Goal: Information Seeking & Learning: Learn about a topic

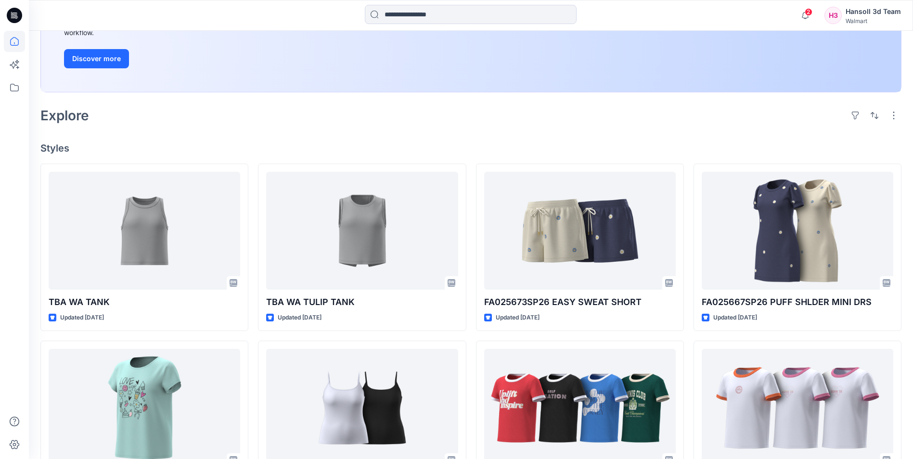
scroll to position [192, 0]
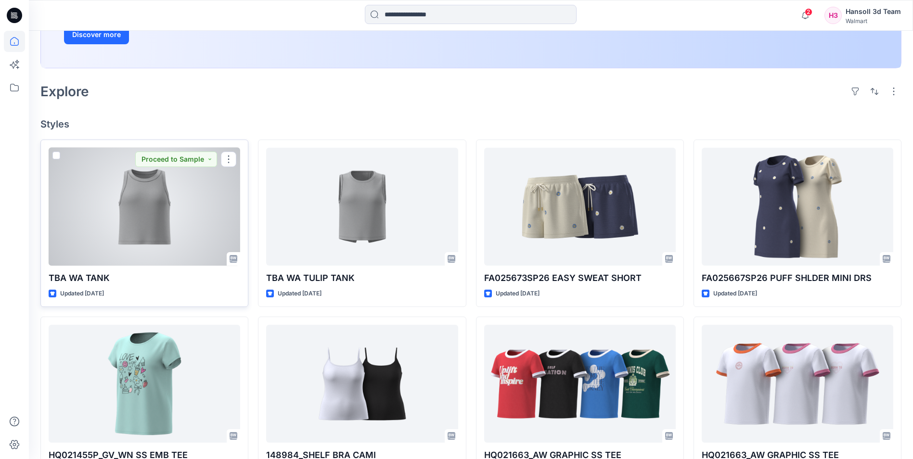
click at [184, 211] on div at bounding box center [145, 207] width 192 height 118
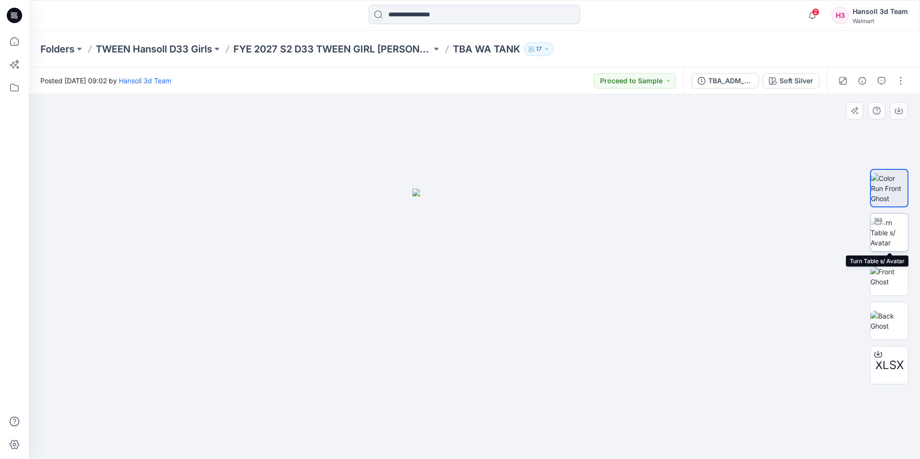
click at [899, 237] on img at bounding box center [889, 232] width 38 height 30
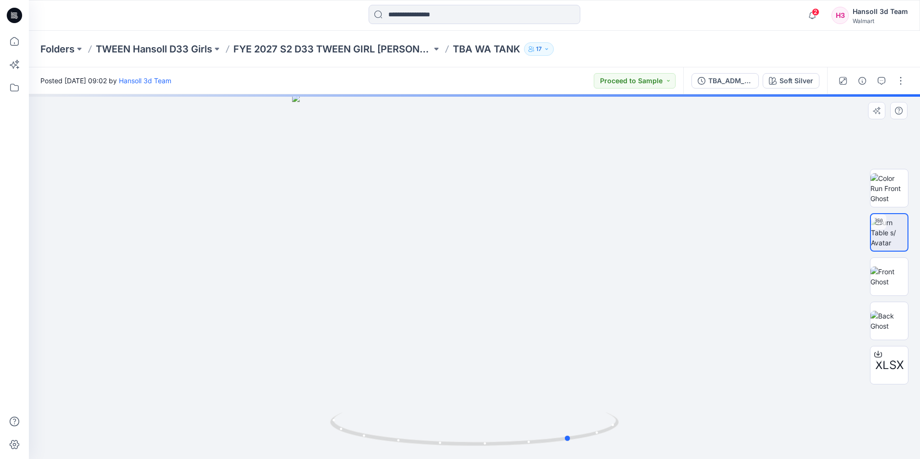
drag, startPoint x: 529, startPoint y: 231, endPoint x: 381, endPoint y: 196, distance: 152.0
click at [368, 210] on div at bounding box center [474, 276] width 891 height 365
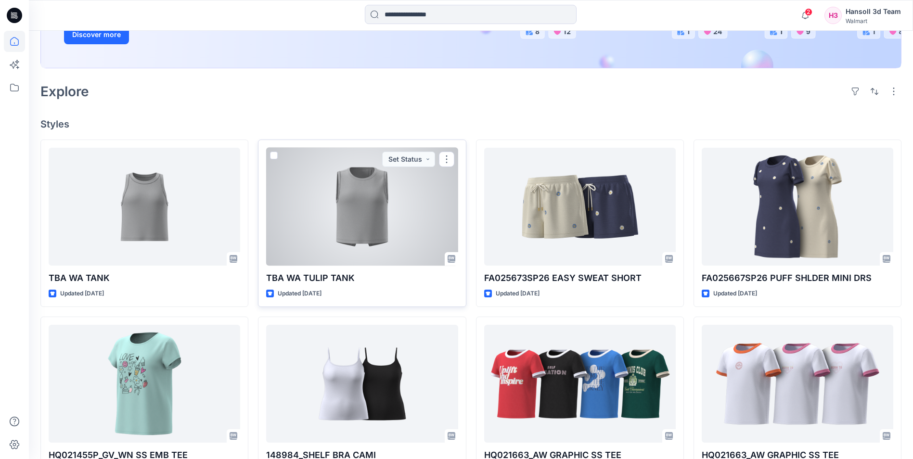
click at [353, 202] on div at bounding box center [362, 207] width 192 height 118
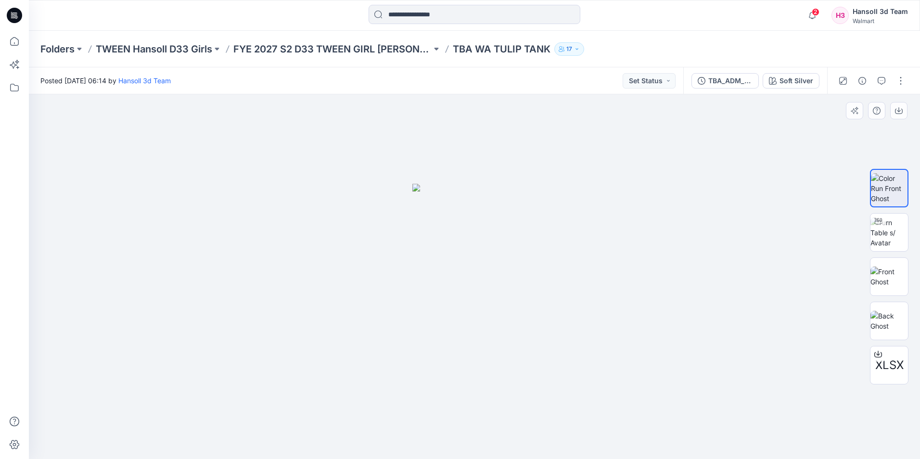
drag, startPoint x: 563, startPoint y: 267, endPoint x: 491, endPoint y: 266, distance: 72.2
click at [491, 266] on div at bounding box center [474, 276] width 891 height 365
drag, startPoint x: 512, startPoint y: 259, endPoint x: 500, endPoint y: 249, distance: 16.1
click at [424, 255] on img at bounding box center [474, 321] width 124 height 275
click at [893, 235] on img at bounding box center [889, 232] width 38 height 30
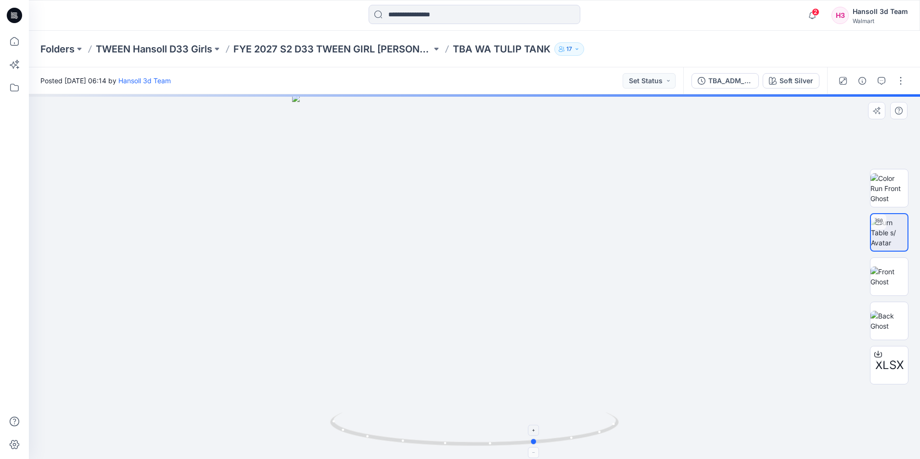
drag, startPoint x: 545, startPoint y: 445, endPoint x: 607, endPoint y: 420, distance: 67.2
click at [607, 420] on icon at bounding box center [475, 430] width 291 height 36
click at [12, 13] on icon at bounding box center [14, 15] width 15 height 31
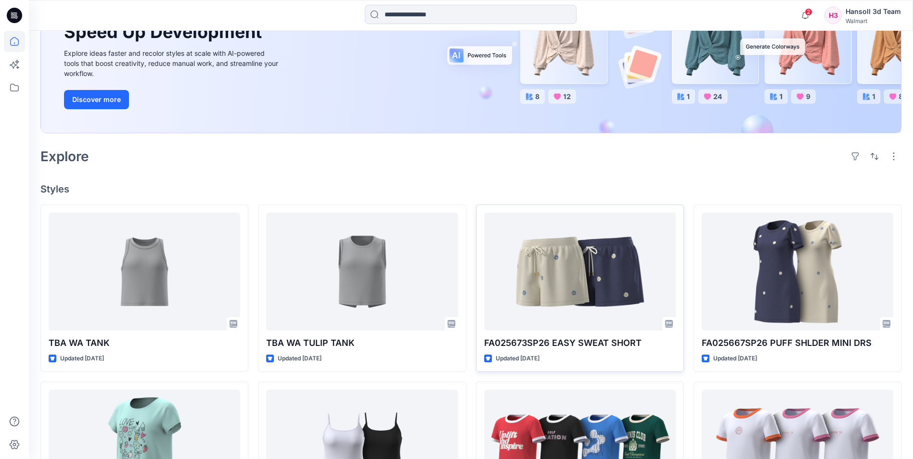
scroll to position [144, 0]
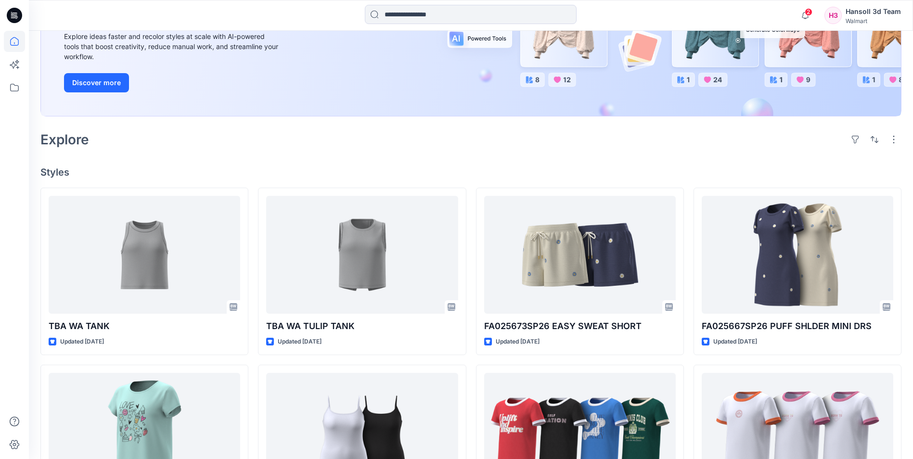
click at [298, 149] on div "Explore" at bounding box center [470, 139] width 861 height 23
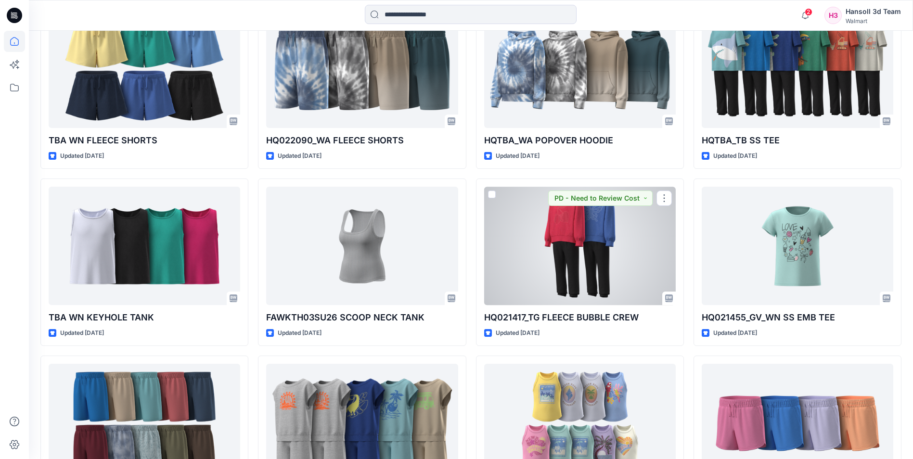
scroll to position [1501, 0]
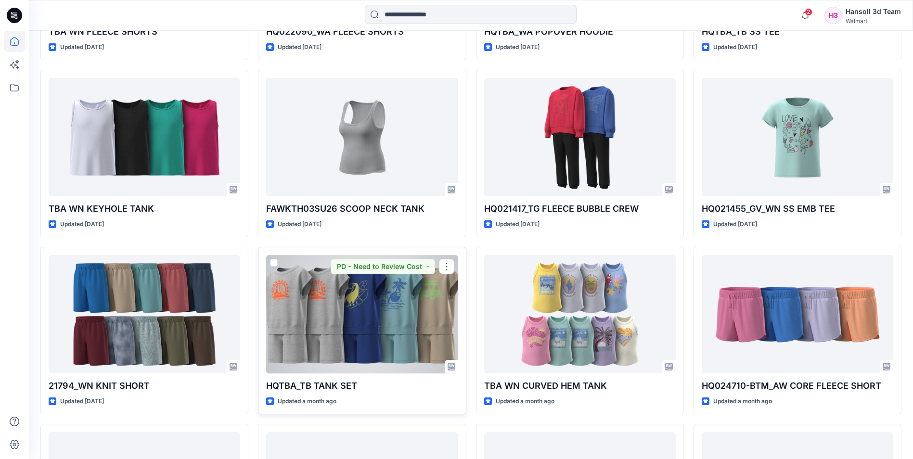
click at [395, 315] on div at bounding box center [362, 314] width 192 height 118
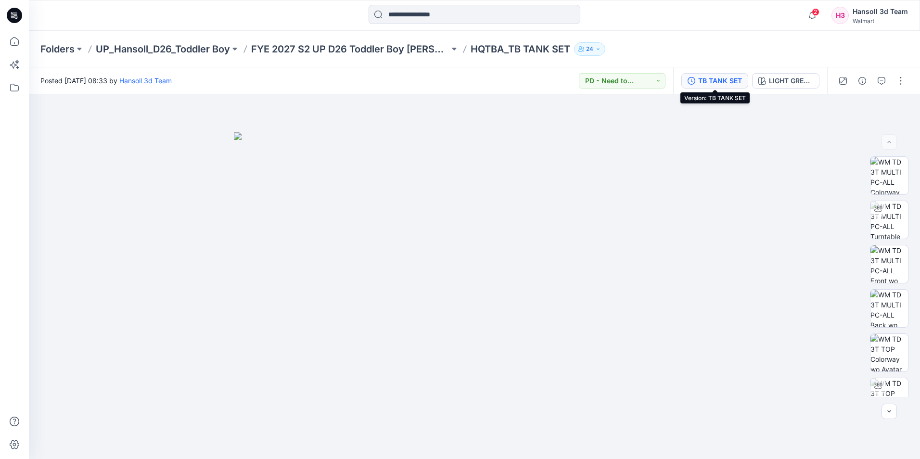
click at [727, 80] on div "TB TANK SET" at bounding box center [720, 81] width 44 height 11
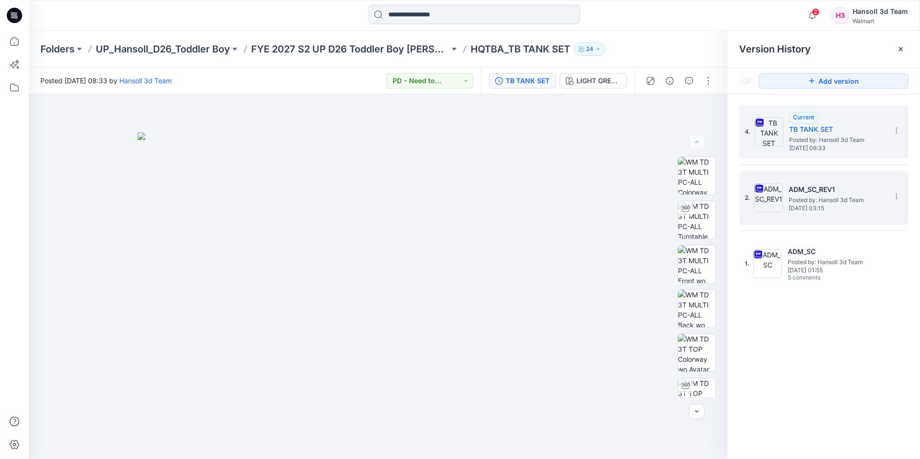
click at [811, 184] on h5 "ADM_SC_REV1" at bounding box center [837, 190] width 96 height 12
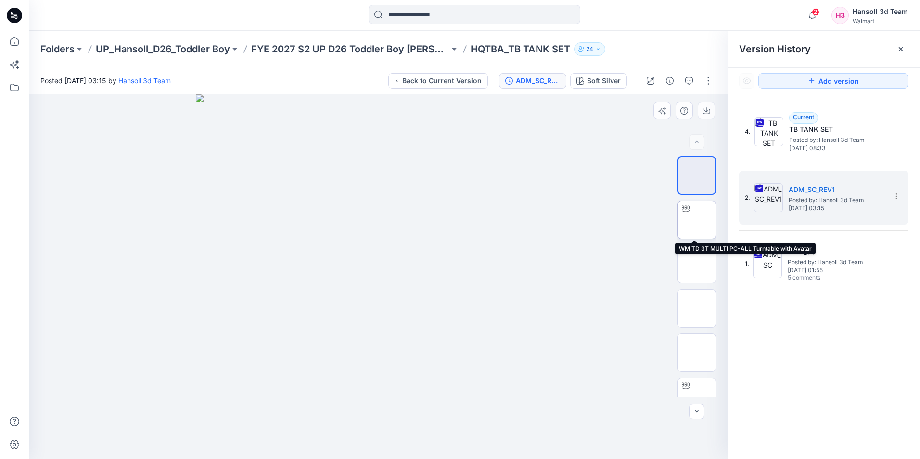
click at [697, 220] on img at bounding box center [697, 220] width 0 height 0
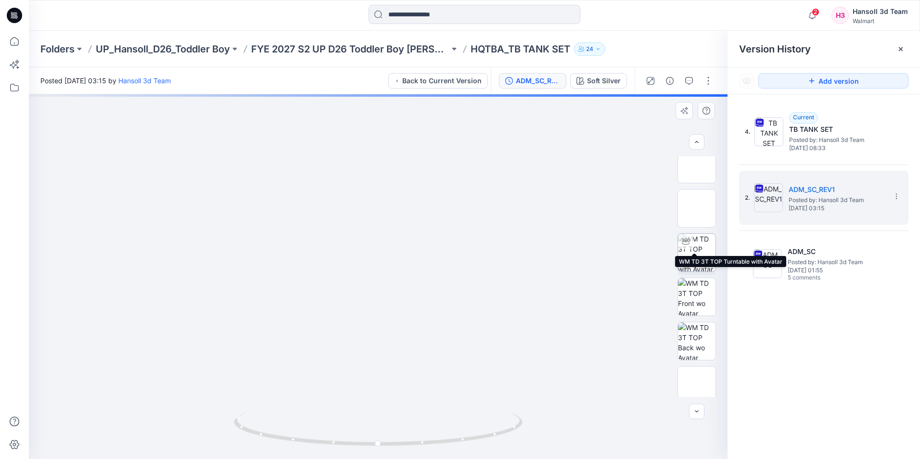
scroll to position [192, 0]
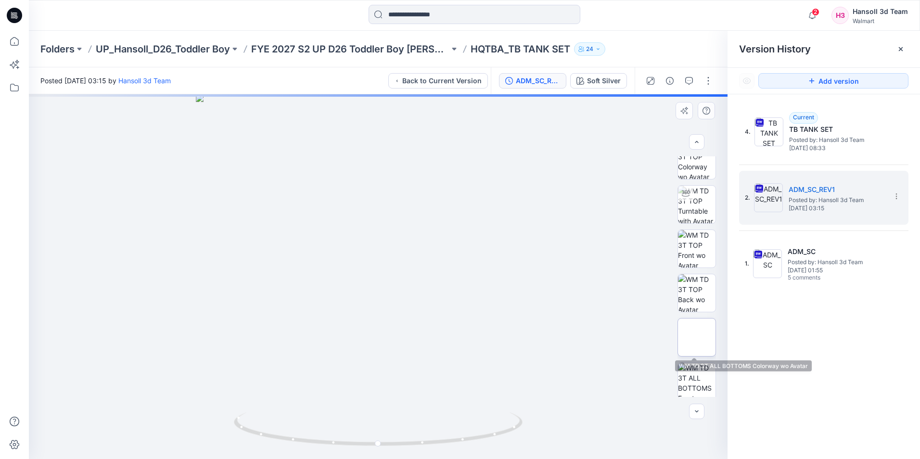
click at [697, 337] on img at bounding box center [697, 337] width 0 height 0
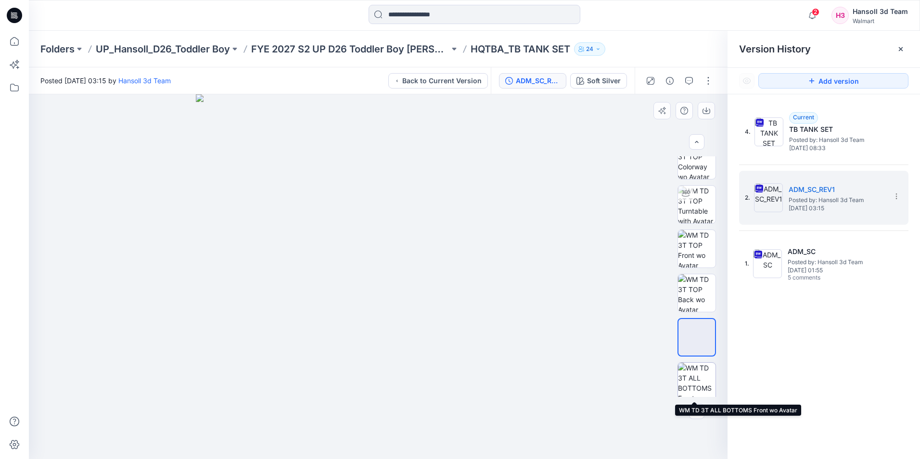
click at [695, 383] on img at bounding box center [697, 382] width 38 height 38
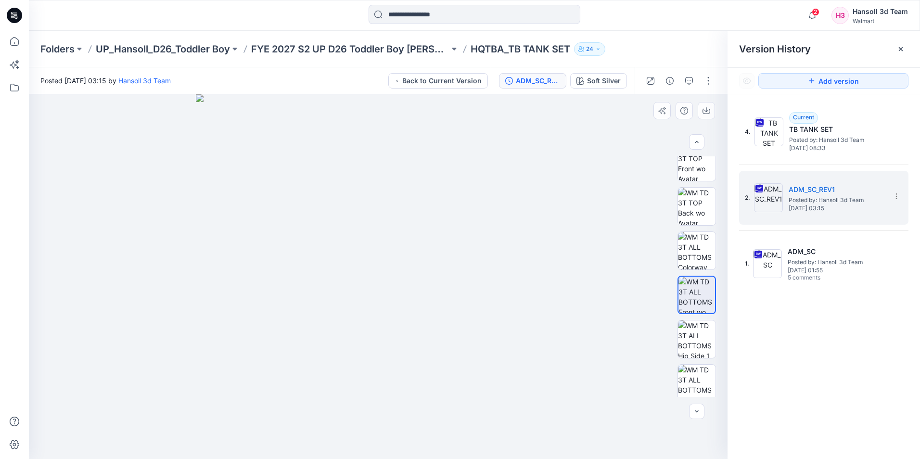
scroll to position [385, 0]
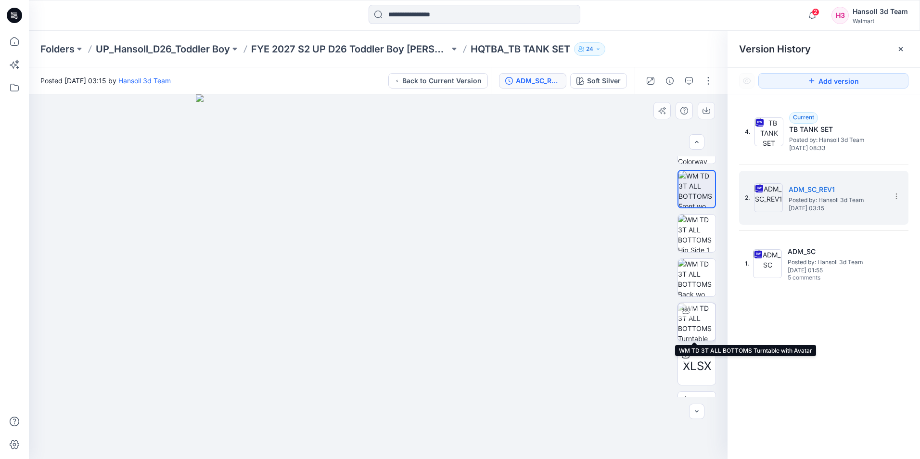
click at [692, 311] on img at bounding box center [697, 322] width 38 height 38
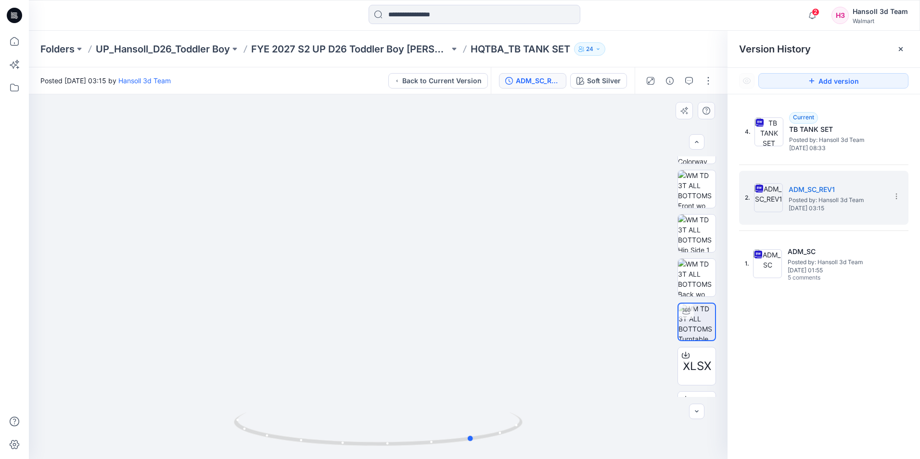
drag, startPoint x: 436, startPoint y: 447, endPoint x: 532, endPoint y: 446, distance: 95.8
click at [532, 446] on div at bounding box center [378, 276] width 699 height 365
drag, startPoint x: 391, startPoint y: 446, endPoint x: 466, endPoint y: 444, distance: 75.6
click at [466, 444] on icon at bounding box center [379, 430] width 291 height 36
drag, startPoint x: 422, startPoint y: 447, endPoint x: 307, endPoint y: 379, distance: 133.9
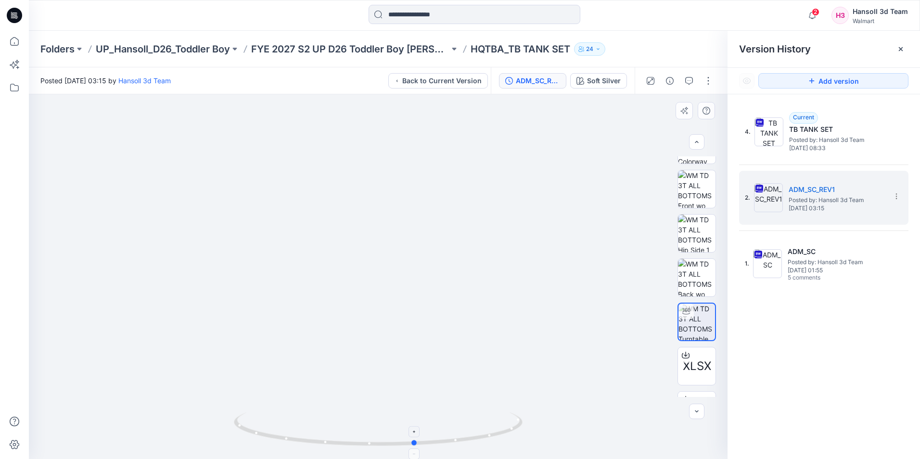
click at [288, 428] on icon at bounding box center [379, 430] width 291 height 36
click at [310, 338] on img at bounding box center [378, 167] width 801 height 583
click at [358, 343] on img at bounding box center [379, 168] width 801 height 582
click at [355, 341] on img at bounding box center [379, 168] width 801 height 582
click at [456, 337] on img at bounding box center [379, 168] width 801 height 582
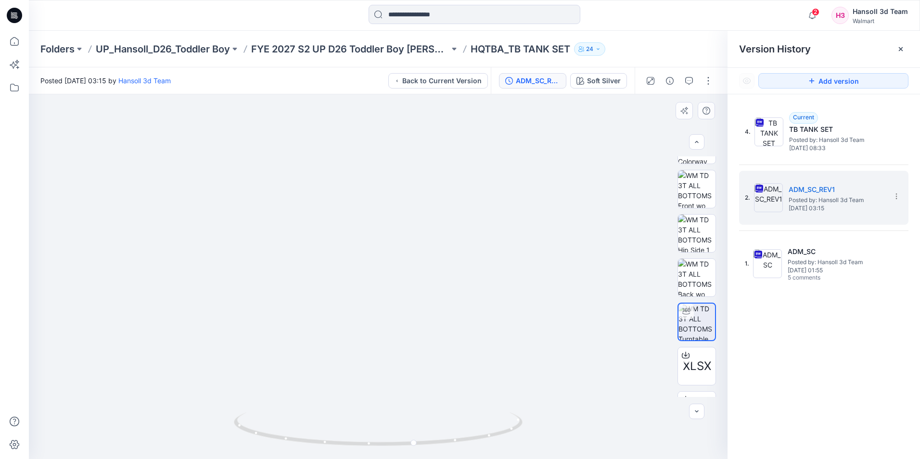
click at [544, 265] on img at bounding box center [379, 168] width 801 height 582
click at [819, 205] on span "[DATE] 03:15" at bounding box center [837, 208] width 96 height 7
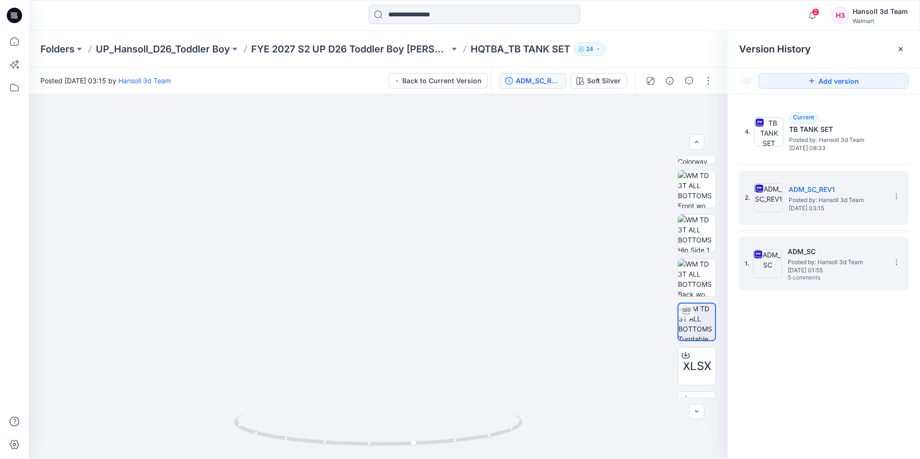
click at [806, 261] on span "Posted by: Hansoll 3d Team" at bounding box center [836, 262] width 96 height 10
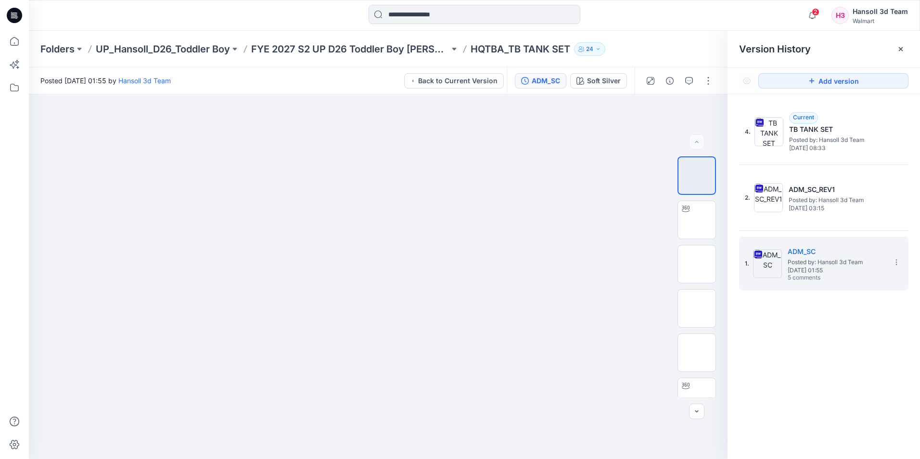
click at [796, 352] on div "4. Current TB TANK SET Posted by: Hansoll 3d Team [DATE] 08:33 2. ADM_SC_REV1 P…" at bounding box center [824, 283] width 192 height 379
click at [697, 308] on img at bounding box center [697, 308] width 0 height 0
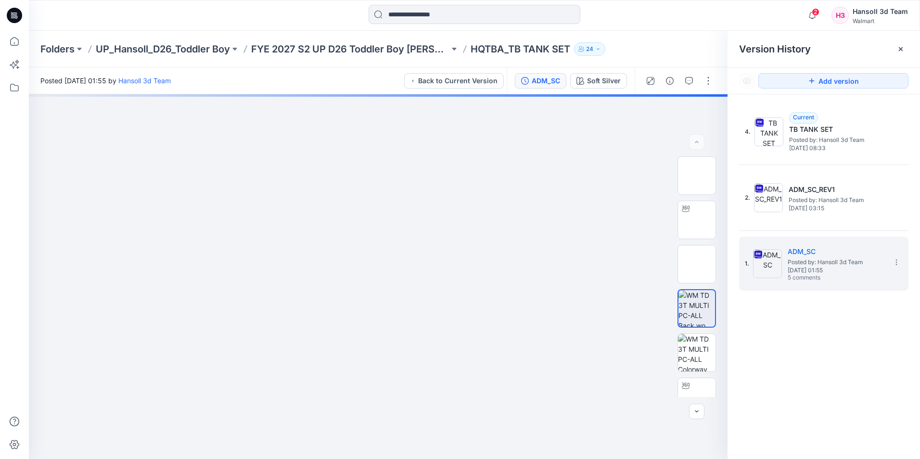
drag, startPoint x: 823, startPoint y: 392, endPoint x: 822, endPoint y: 383, distance: 8.2
click at [823, 388] on div "4. Current TB TANK SET Posted by: Hansoll 3d Team [DATE] 08:33 2. ADM_SC_REV1 P…" at bounding box center [824, 283] width 192 height 379
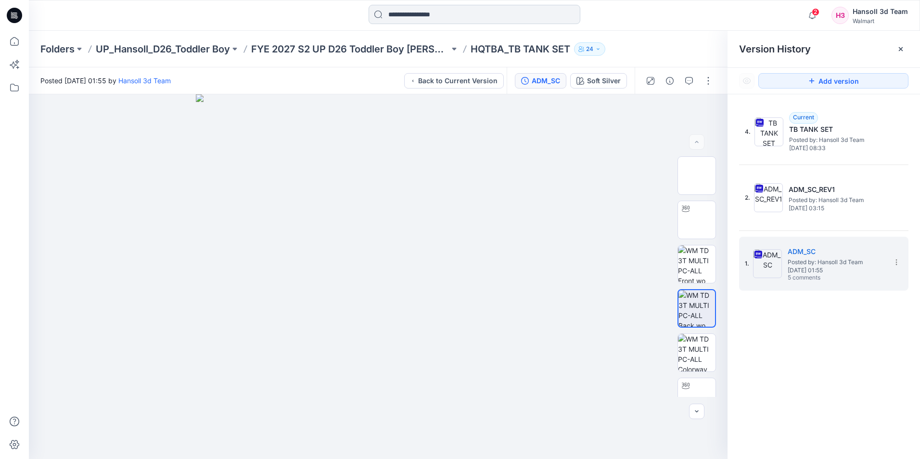
click at [420, 17] on input at bounding box center [475, 14] width 212 height 19
drag, startPoint x: 764, startPoint y: 373, endPoint x: 763, endPoint y: 345, distance: 27.4
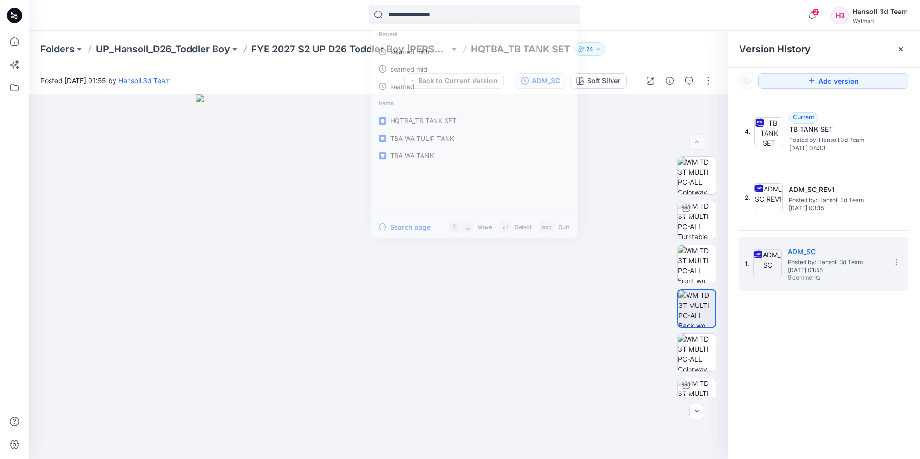
click at [765, 373] on div "4. Current TB TANK SET Posted by: Hansoll 3d Team [DATE] 08:33 2. ADM_SC_REV1 P…" at bounding box center [824, 283] width 192 height 379
click at [379, 51] on p "FYE 2027 S2 UP D26 Toddler Boy [PERSON_NAME]" at bounding box center [350, 48] width 198 height 13
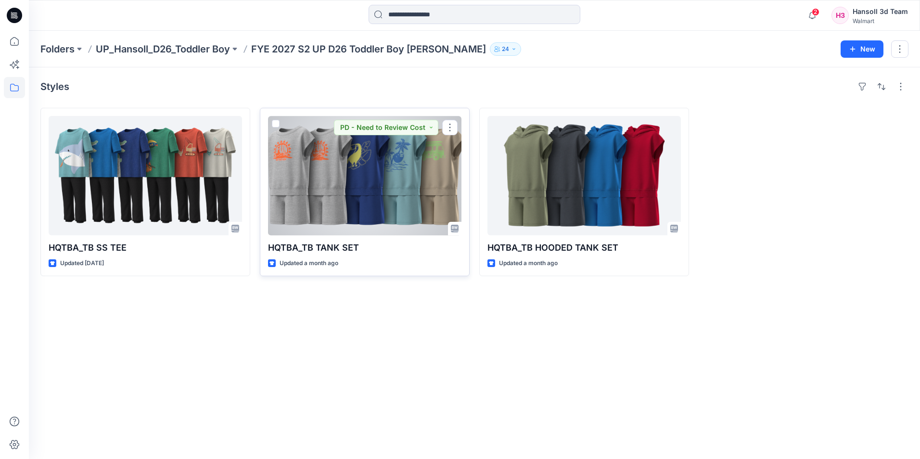
click at [347, 183] on div at bounding box center [364, 175] width 193 height 119
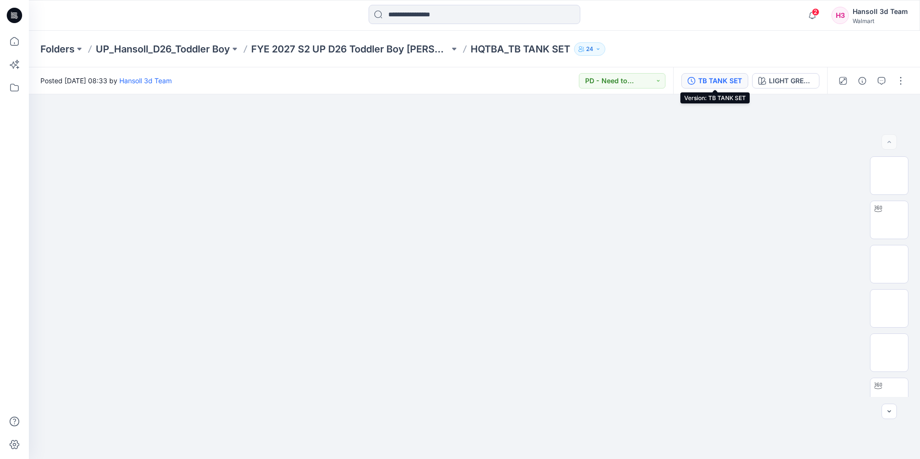
click at [703, 84] on div "TB TANK SET" at bounding box center [720, 81] width 44 height 11
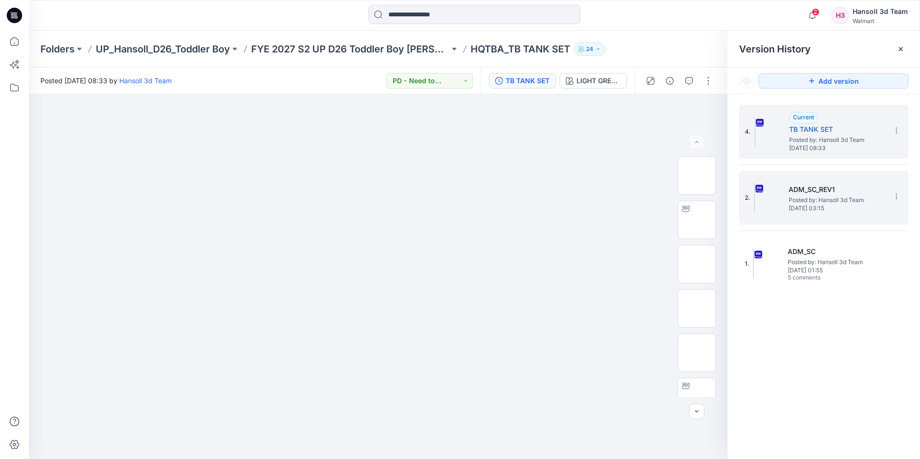
click at [850, 193] on h5 "ADM_SC_REV1" at bounding box center [837, 190] width 96 height 12
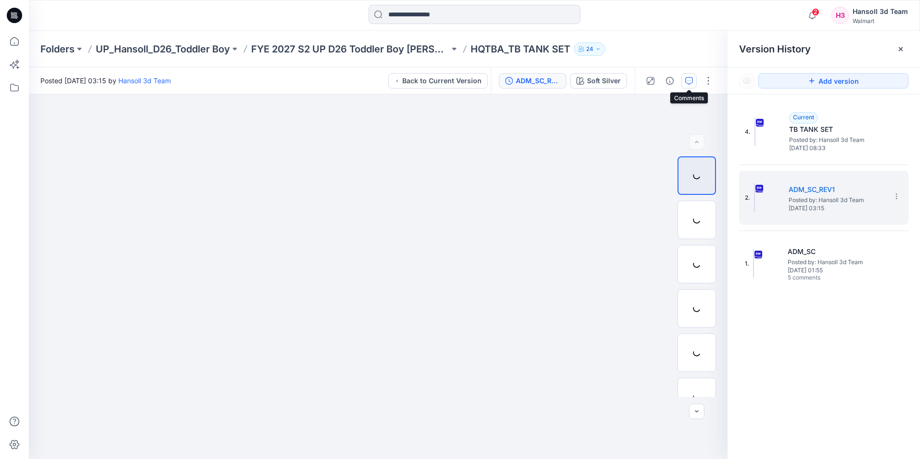
click at [688, 79] on icon "button" at bounding box center [689, 81] width 8 height 8
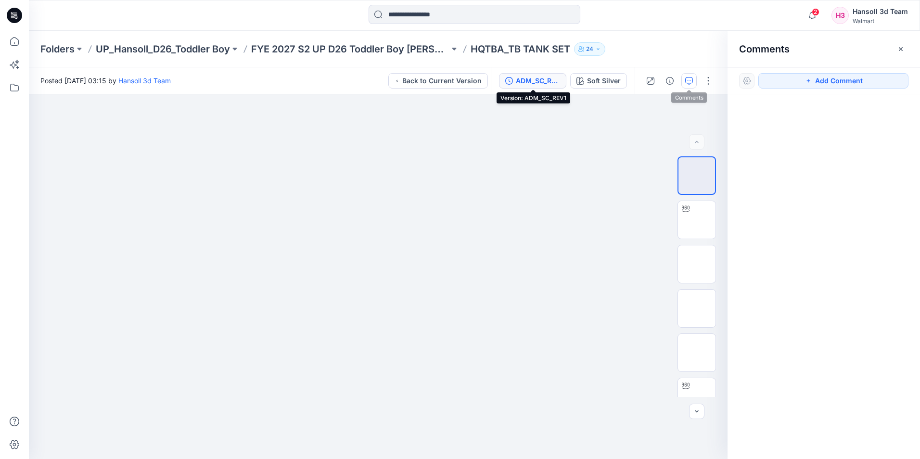
click at [536, 81] on div "ADM_SC_REV1" at bounding box center [538, 81] width 44 height 11
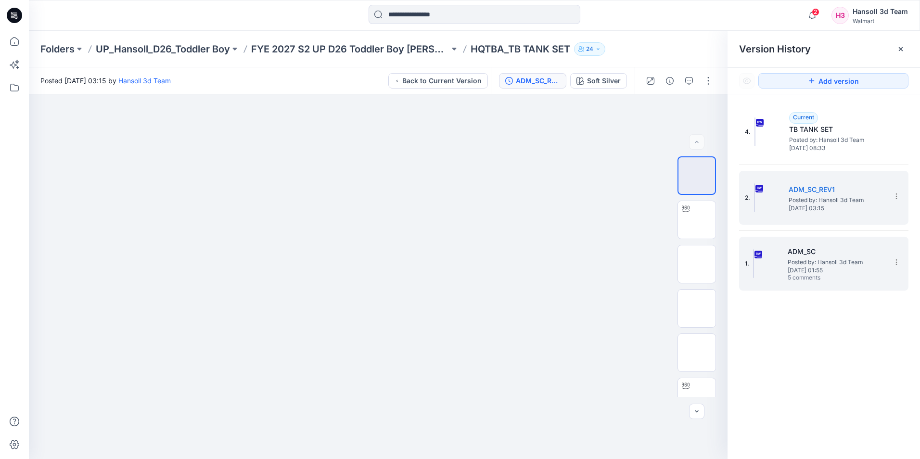
click at [832, 242] on div "1. ADM_SC Posted by: [PERSON_NAME] 3d Team [DATE] 01:55 5 comments" at bounding box center [817, 264] width 144 height 46
click at [772, 199] on img at bounding box center [768, 197] width 29 height 29
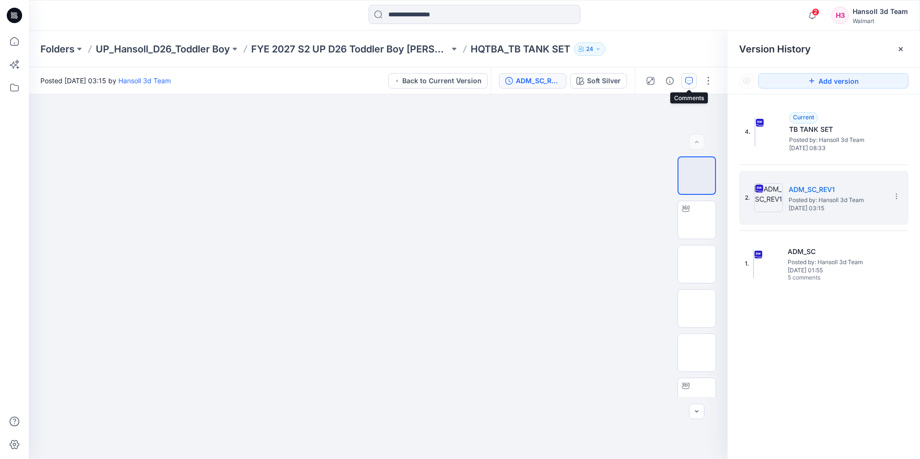
click at [688, 82] on icon "button" at bounding box center [689, 81] width 8 height 8
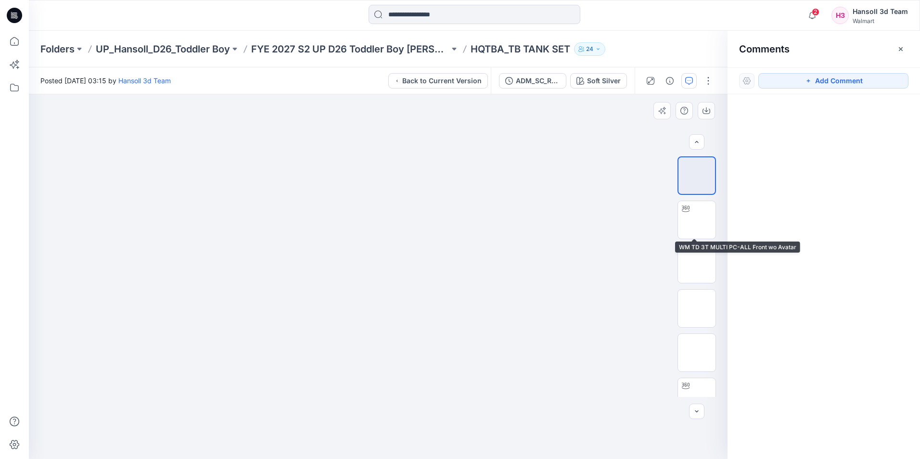
scroll to position [144, 0]
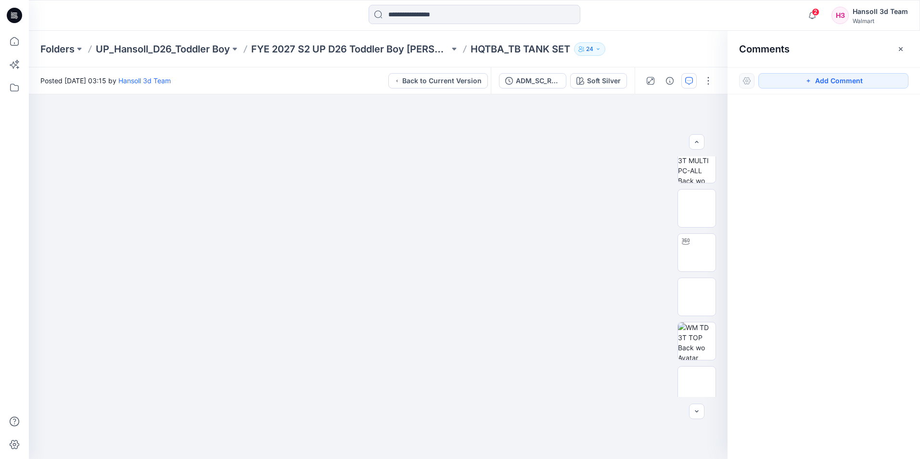
click at [777, 208] on div at bounding box center [824, 258] width 192 height 329
click at [699, 172] on img at bounding box center [697, 164] width 38 height 38
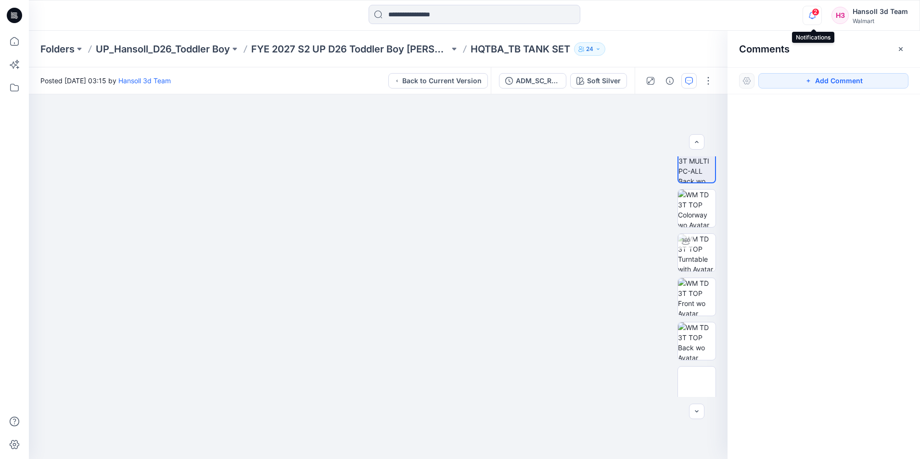
click at [810, 14] on icon "button" at bounding box center [812, 15] width 18 height 19
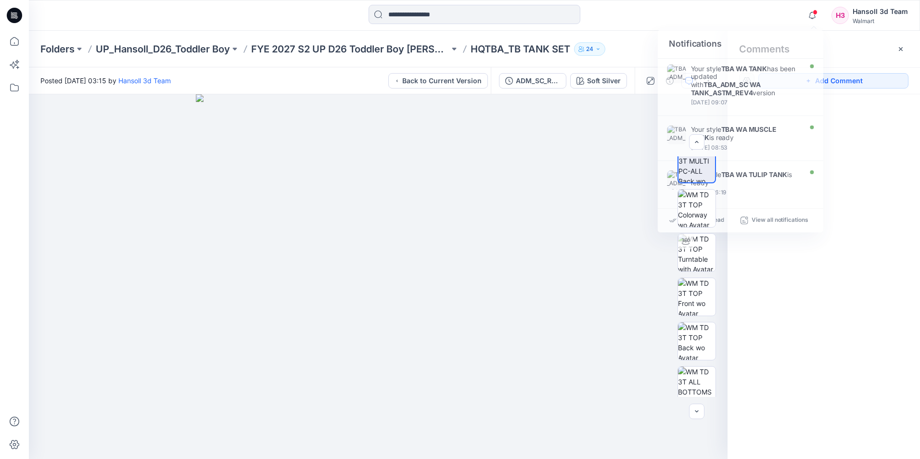
click at [891, 179] on div at bounding box center [824, 258] width 192 height 329
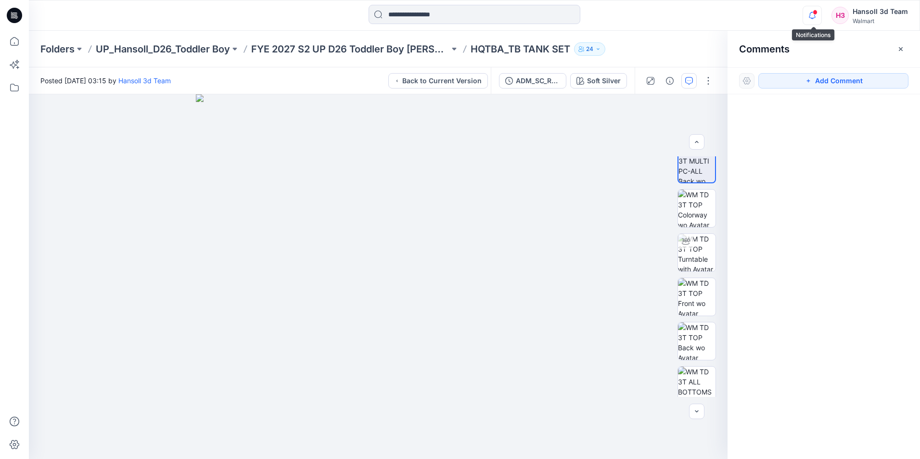
click at [812, 15] on icon "button" at bounding box center [812, 15] width 18 height 19
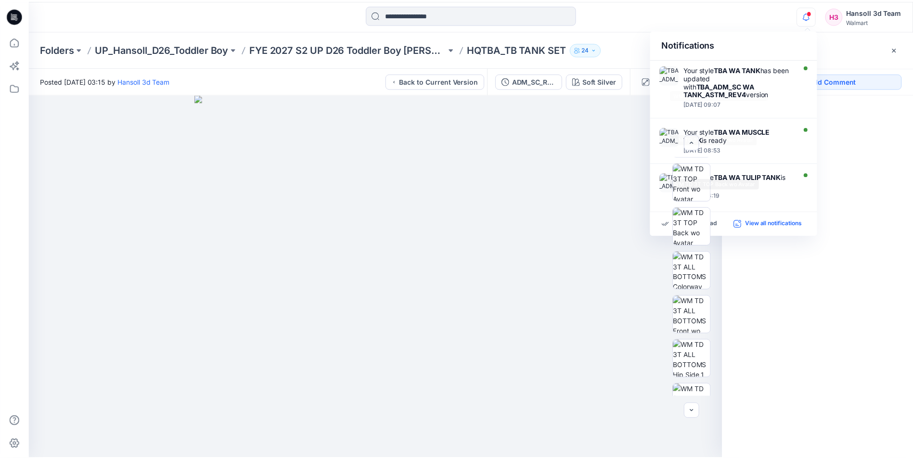
scroll to position [337, 0]
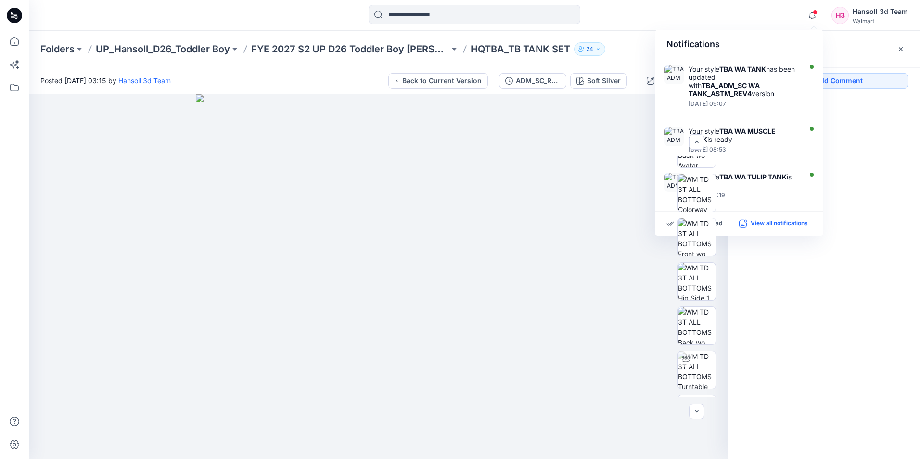
click at [771, 226] on p "View all notifications" at bounding box center [779, 223] width 57 height 9
